Goal: Task Accomplishment & Management: Manage account settings

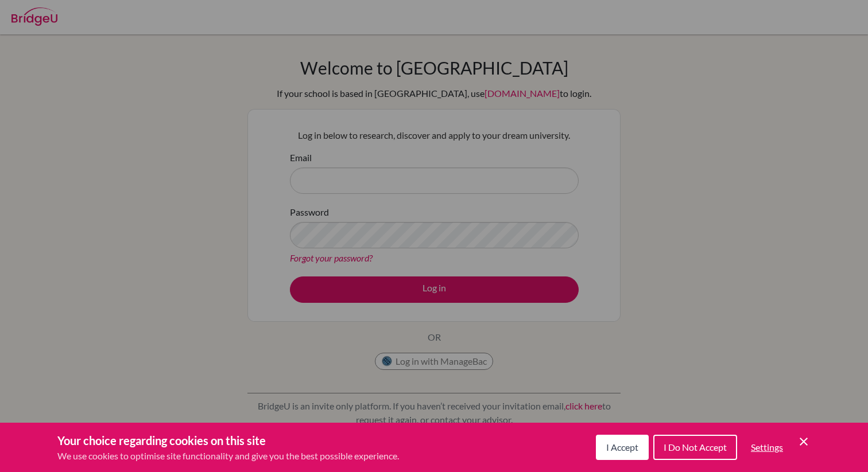
click at [688, 402] on div "Cookie Preferences" at bounding box center [434, 236] width 868 height 472
click at [448, 246] on div "Cookie Preferences" at bounding box center [434, 236] width 868 height 472
click at [623, 443] on span "I Accept" at bounding box center [622, 447] width 32 height 11
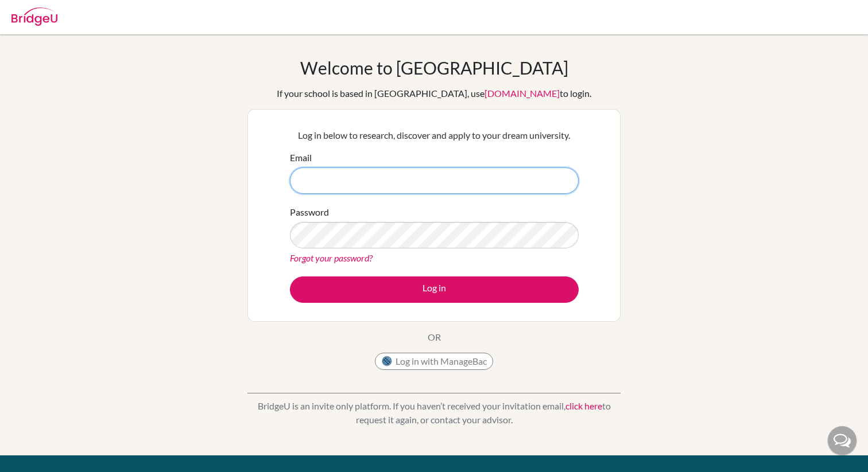
click at [460, 184] on input "Email" at bounding box center [434, 181] width 289 height 26
paste input "mia.baker@students.aobajapan.jp"
type input "mia.baker@students.aobajapan.jp"
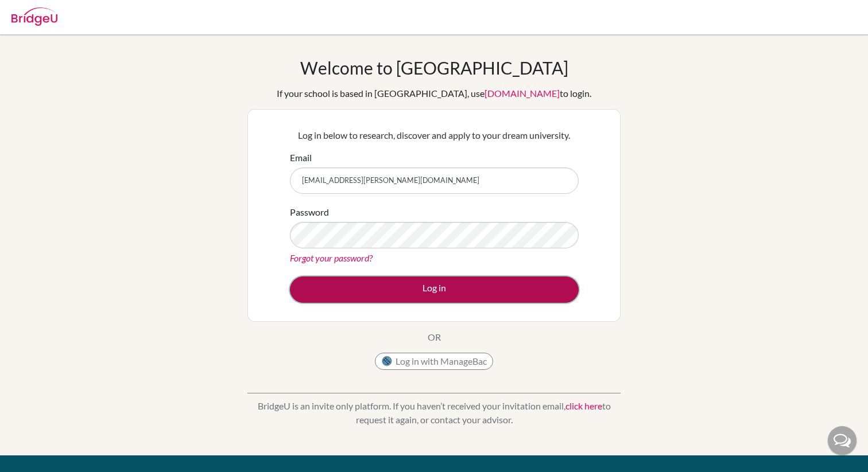
click at [402, 293] on button "Log in" at bounding box center [434, 290] width 289 height 26
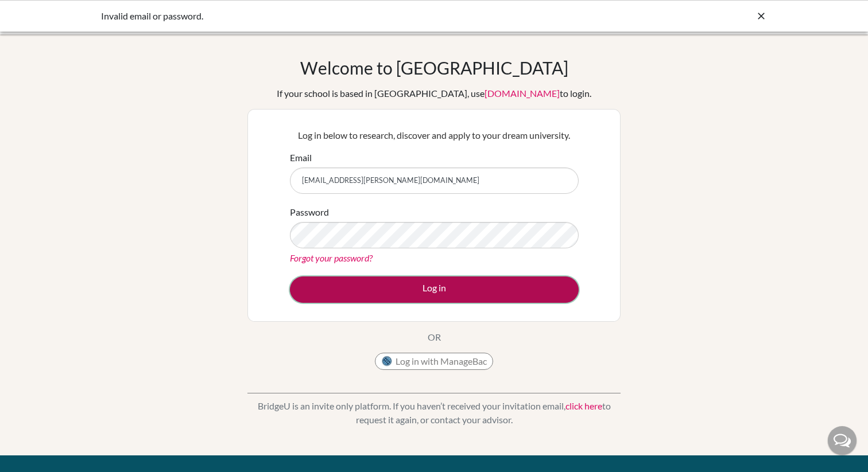
click at [400, 289] on button "Log in" at bounding box center [434, 290] width 289 height 26
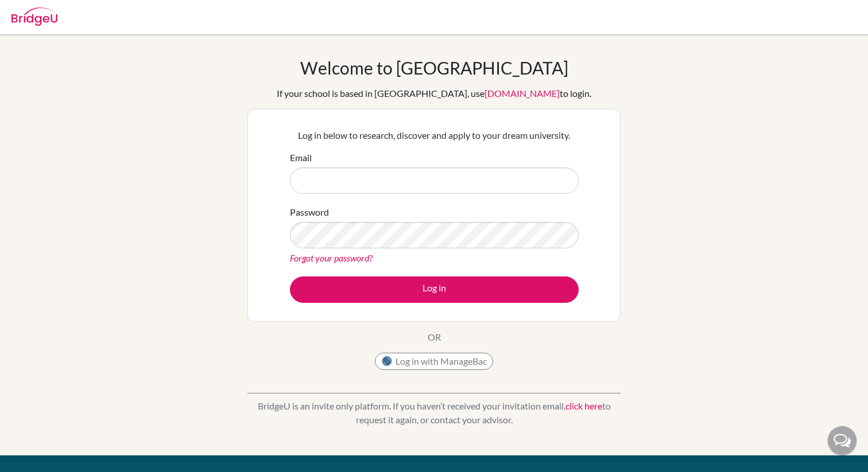
click at [585, 406] on link "click here" at bounding box center [583, 406] width 37 height 11
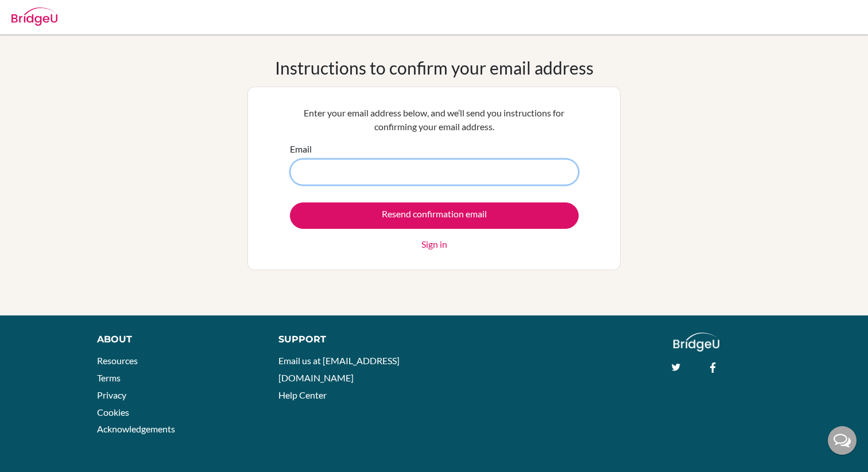
click at [432, 183] on input "Email" at bounding box center [434, 172] width 289 height 26
type input "[EMAIL_ADDRESS][PERSON_NAME][DOMAIN_NAME]"
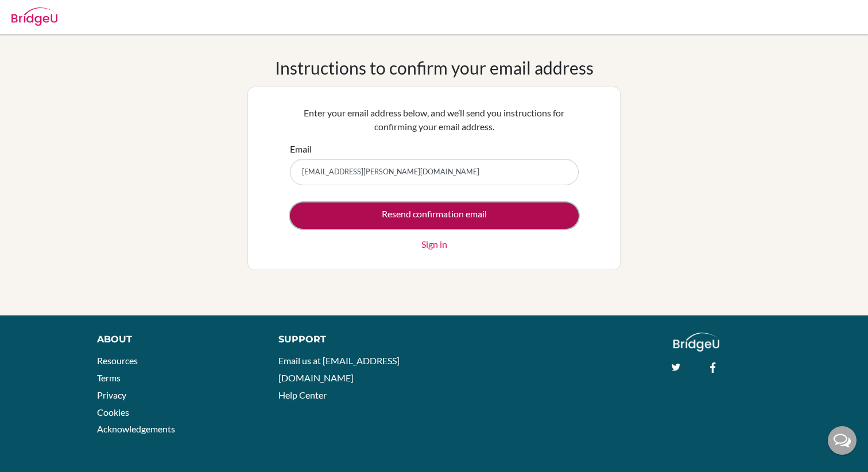
click at [440, 216] on input "Resend confirmation email" at bounding box center [434, 216] width 289 height 26
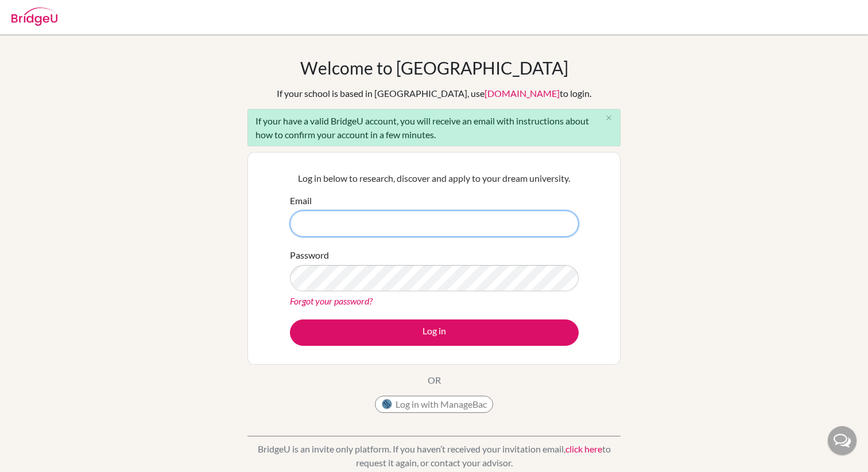
click at [504, 220] on input "Email" at bounding box center [434, 224] width 289 height 26
type input "[EMAIL_ADDRESS][PERSON_NAME][DOMAIN_NAME]"
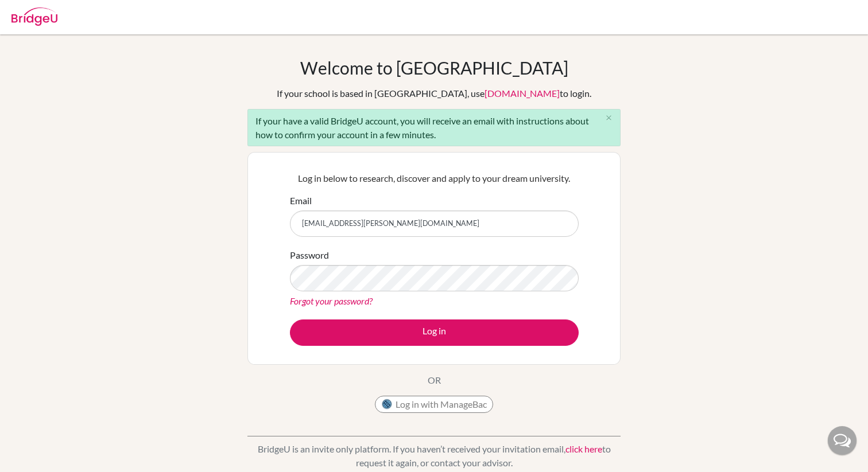
click at [579, 449] on link "click here" at bounding box center [583, 449] width 37 height 11
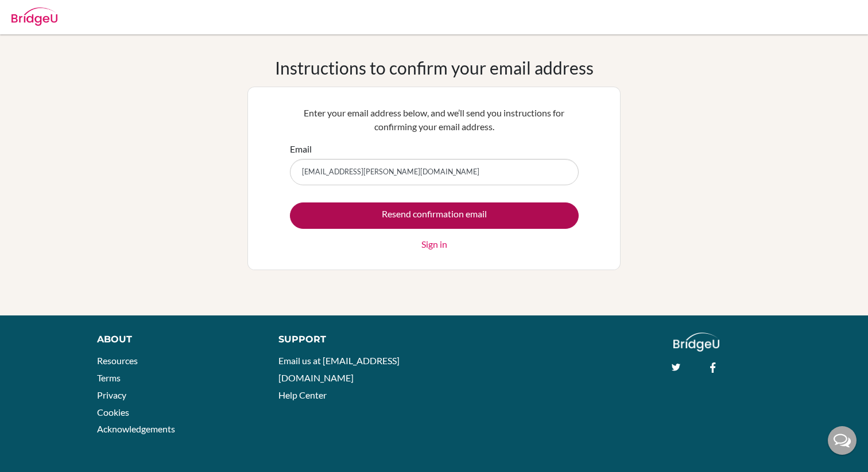
type input "mia.baker@students.aobajapan.jp"
click at [422, 208] on input "Resend confirmation email" at bounding box center [434, 216] width 289 height 26
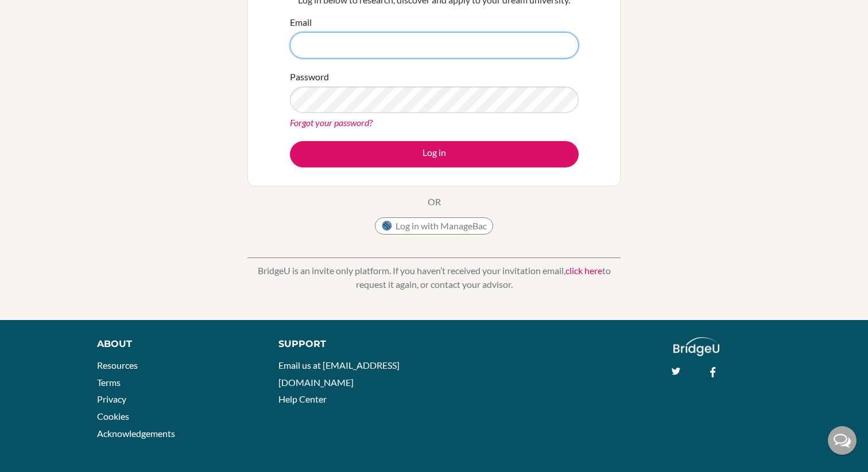
scroll to position [183, 0]
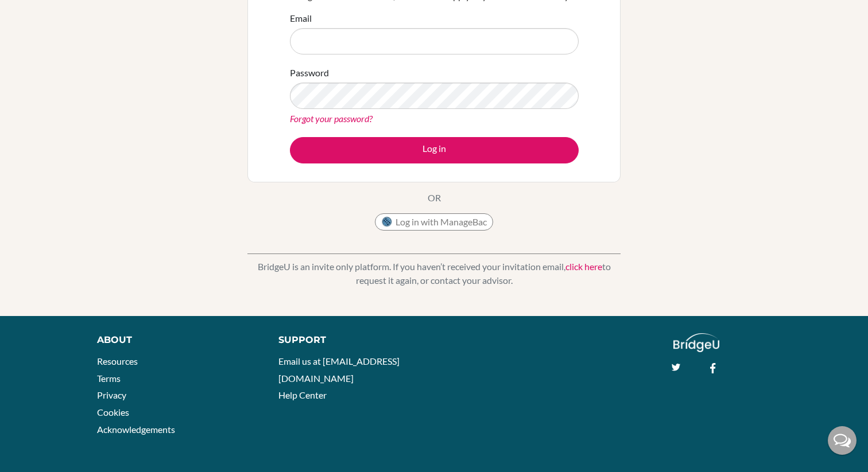
click at [588, 263] on link "click here" at bounding box center [583, 266] width 37 height 11
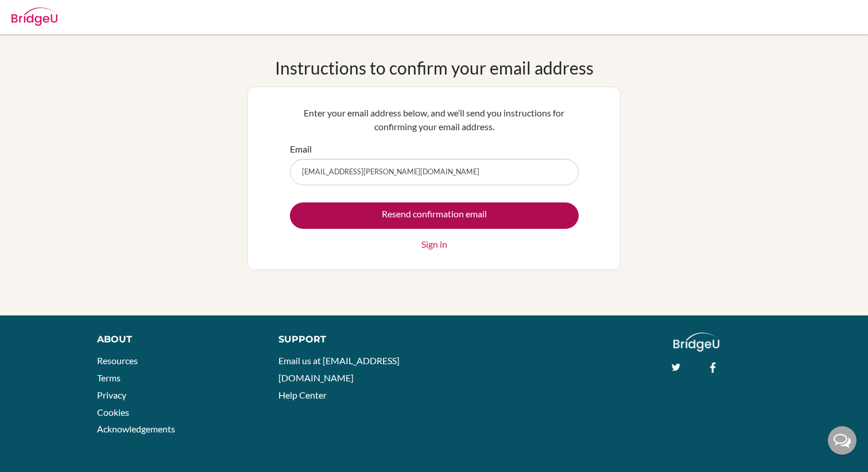
type input "[EMAIL_ADDRESS][PERSON_NAME][DOMAIN_NAME]"
click at [409, 209] on input "Resend confirmation email" at bounding box center [434, 216] width 289 height 26
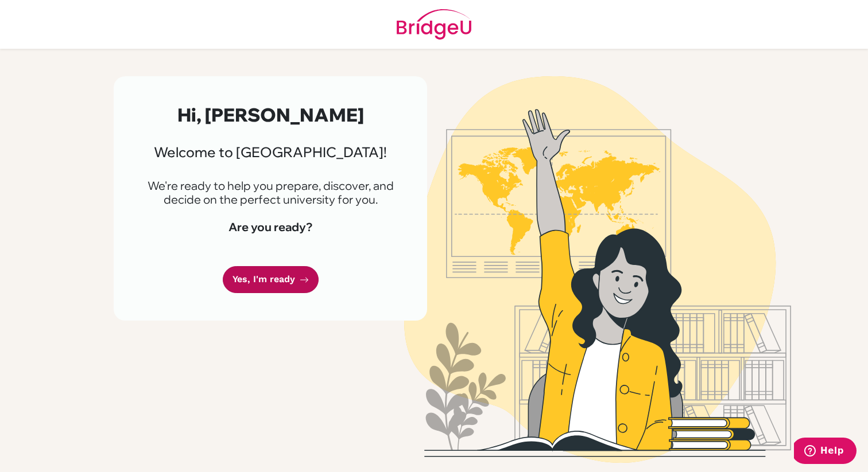
click at [275, 283] on link "Yes, I'm ready" at bounding box center [271, 279] width 96 height 27
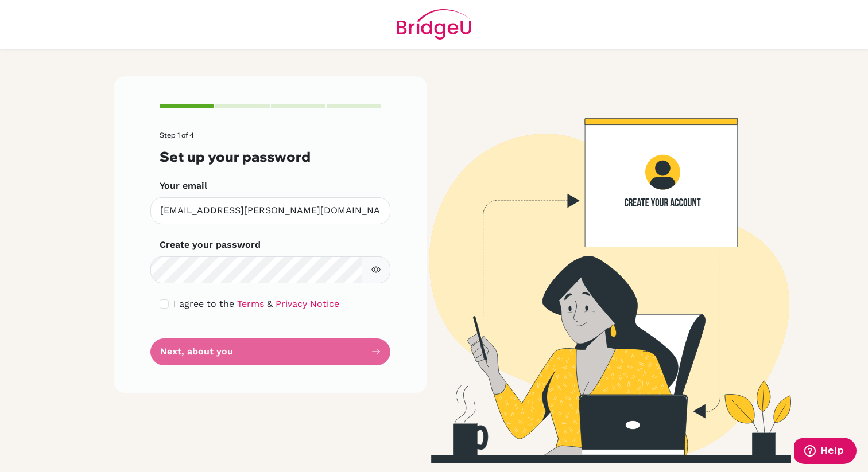
click at [382, 267] on button "button" at bounding box center [376, 270] width 29 height 27
click at [379, 269] on icon "button" at bounding box center [377, 269] width 6 height 5
click at [204, 343] on form "Step 1 of 4 Set up your password Your email mia.baker@students.aobajapan.jp Inv…" at bounding box center [271, 248] width 222 height 234
click at [190, 346] on form "Step 1 of 4 Set up your password Your email mia.baker@students.aobajapan.jp Inv…" at bounding box center [271, 248] width 222 height 234
click at [164, 302] on input "checkbox" at bounding box center [164, 304] width 9 height 9
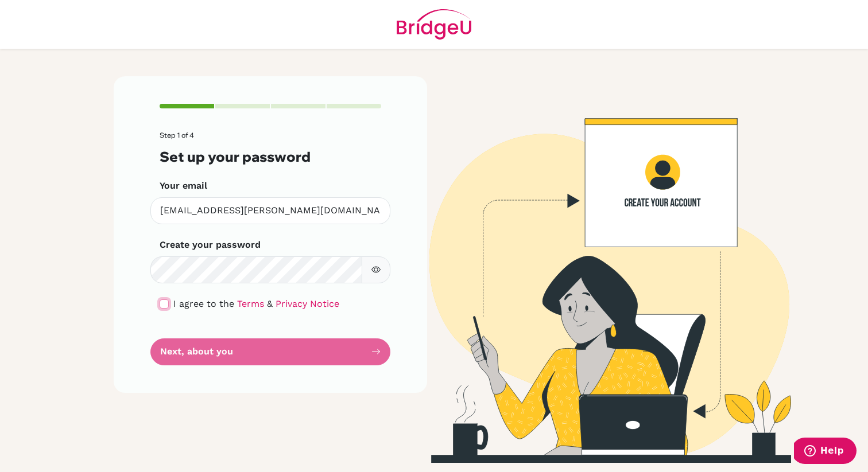
checkbox input "true"
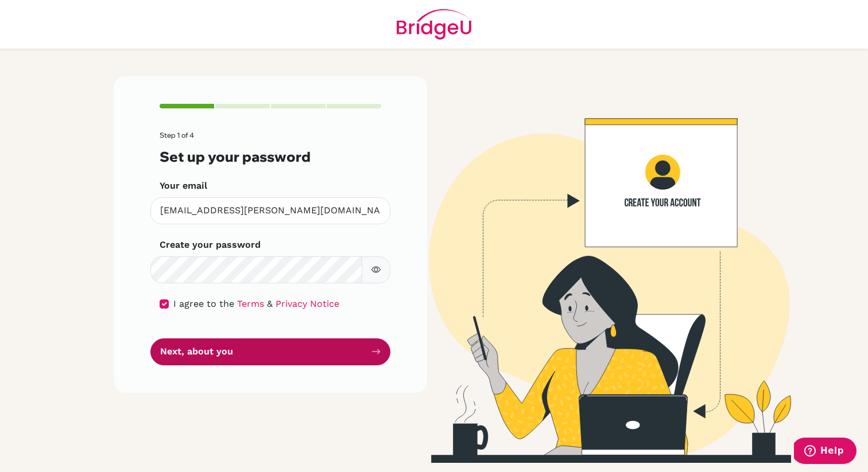
click at [212, 355] on button "Next, about you" at bounding box center [270, 352] width 240 height 27
